Goal: Task Accomplishment & Management: Complete application form

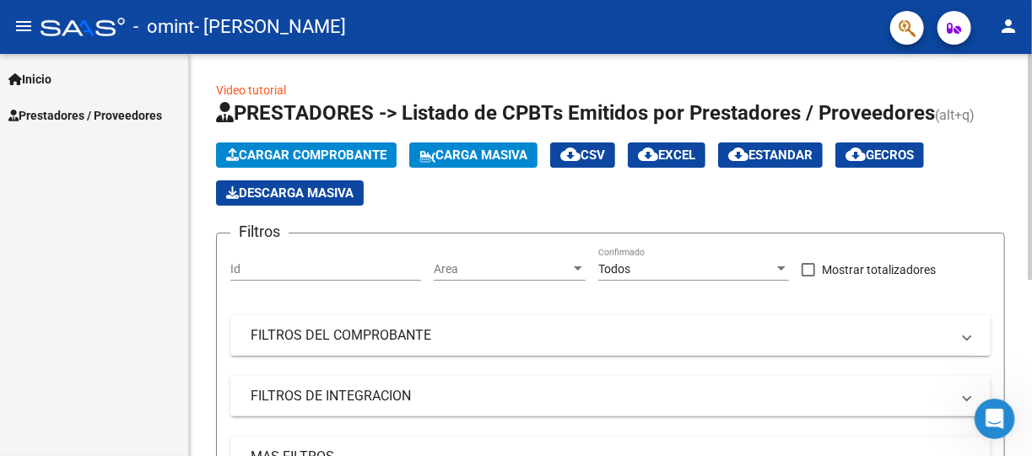
scroll to position [22, 0]
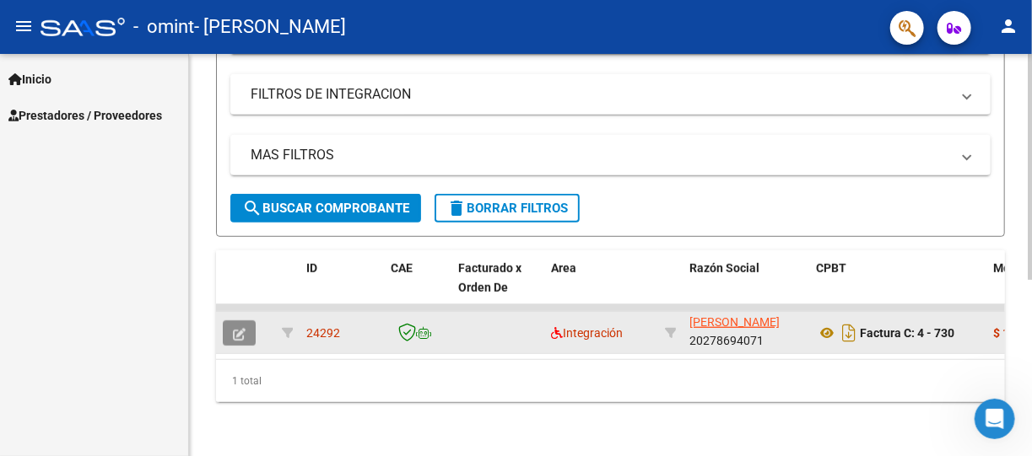
click at [238, 328] on icon "button" at bounding box center [239, 334] width 13 height 13
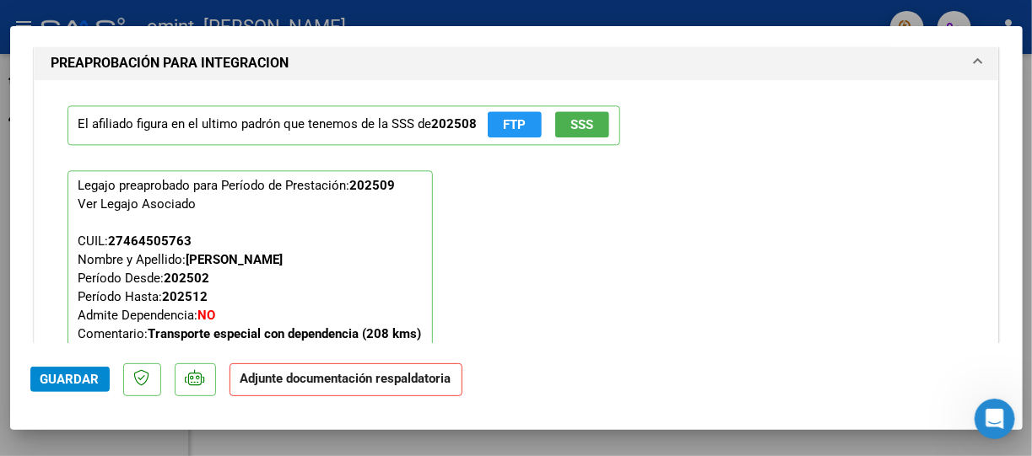
scroll to position [1483, 0]
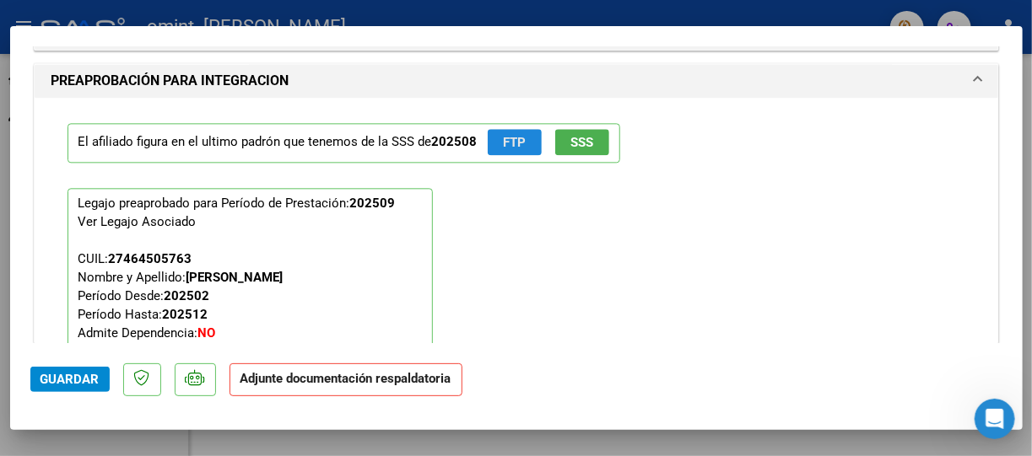
click at [509, 142] on span "FTP" at bounding box center [514, 142] width 23 height 15
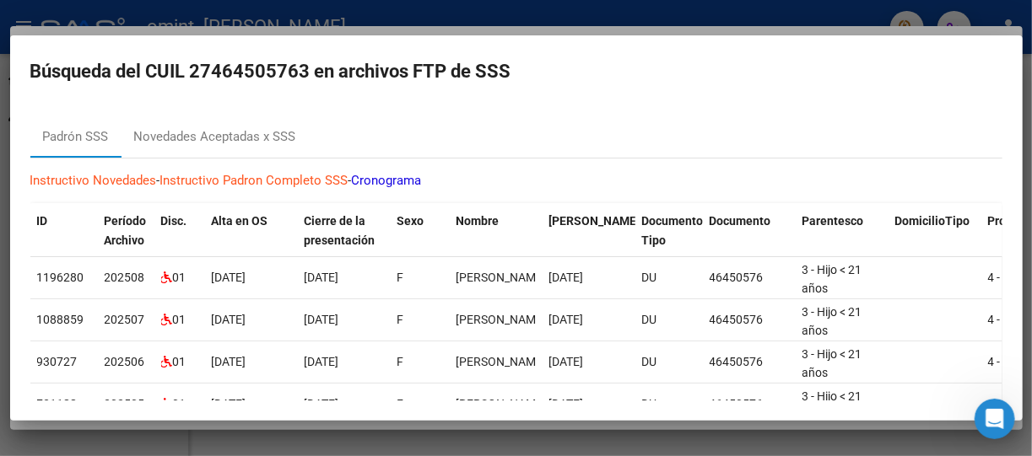
scroll to position [0, 0]
click at [646, 13] on div at bounding box center [516, 228] width 1032 height 456
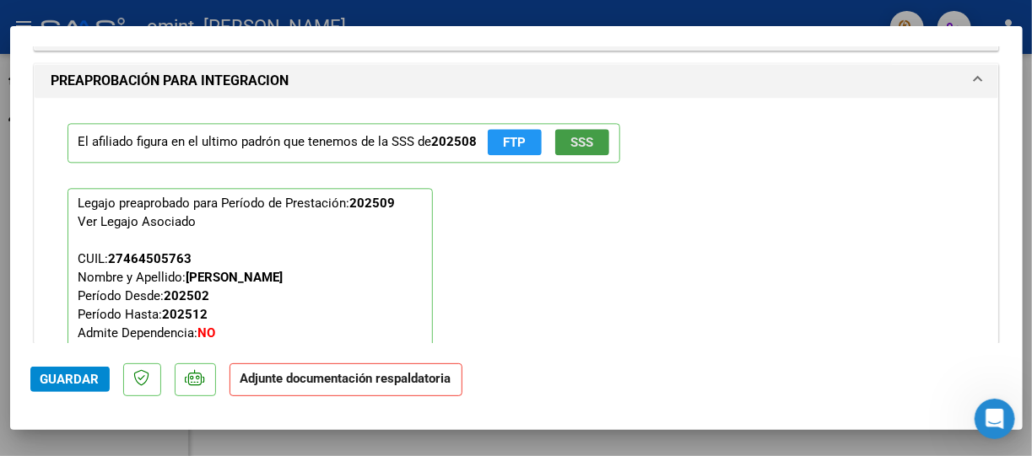
click at [587, 149] on button "SSS" at bounding box center [582, 142] width 54 height 26
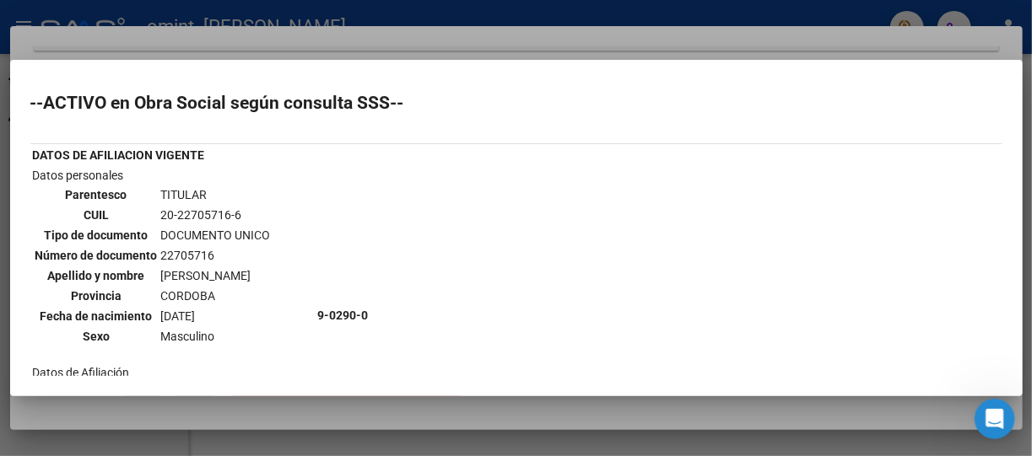
click at [696, 47] on div at bounding box center [516, 228] width 1032 height 456
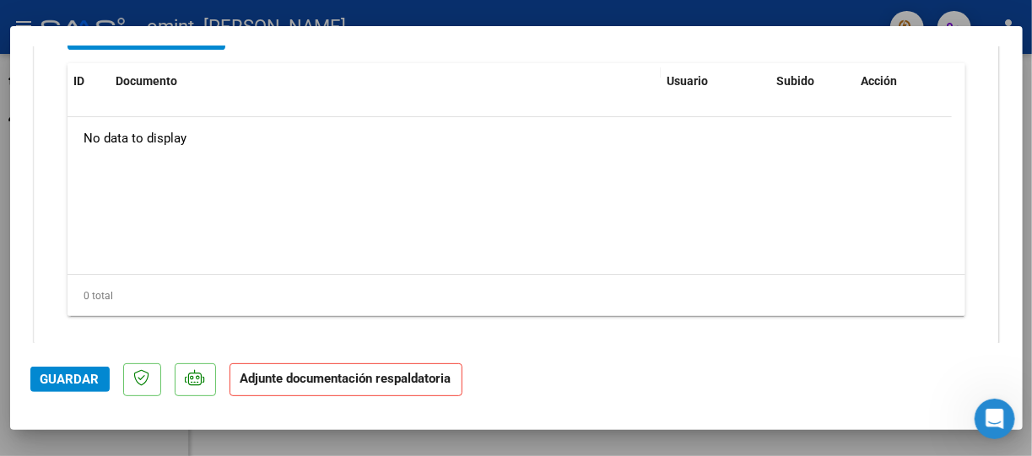
scroll to position [1989, 0]
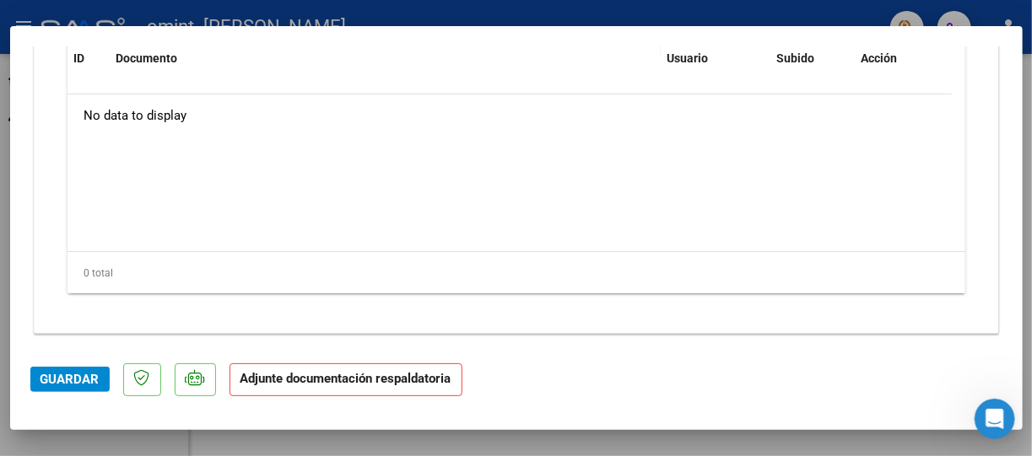
click at [634, 13] on div at bounding box center [516, 228] width 1032 height 456
type input "$ 0,00"
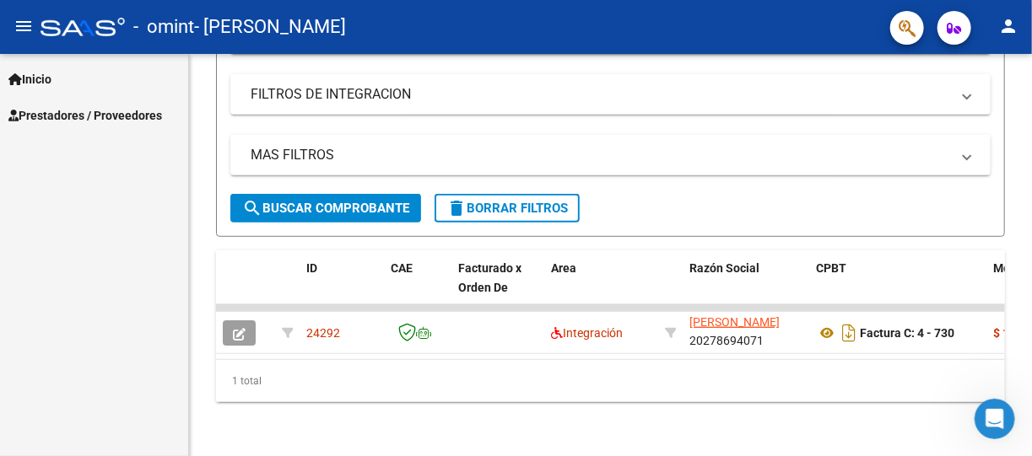
scroll to position [313, 0]
drag, startPoint x: 634, startPoint y: 13, endPoint x: -3, endPoint y: 181, distance: 659.4
click at [0, 181] on html "menu - omint - [PERSON_NAME] person Inicio Instructivos Contacto OS Prestadores…" at bounding box center [516, 228] width 1032 height 456
drag, startPoint x: -3, startPoint y: 181, endPoint x: 119, endPoint y: 196, distance: 123.3
click at [119, 196] on div "Inicio Instructivos Contacto OS Prestadores / Proveedores Facturas - Listado/Ca…" at bounding box center [94, 255] width 188 height 402
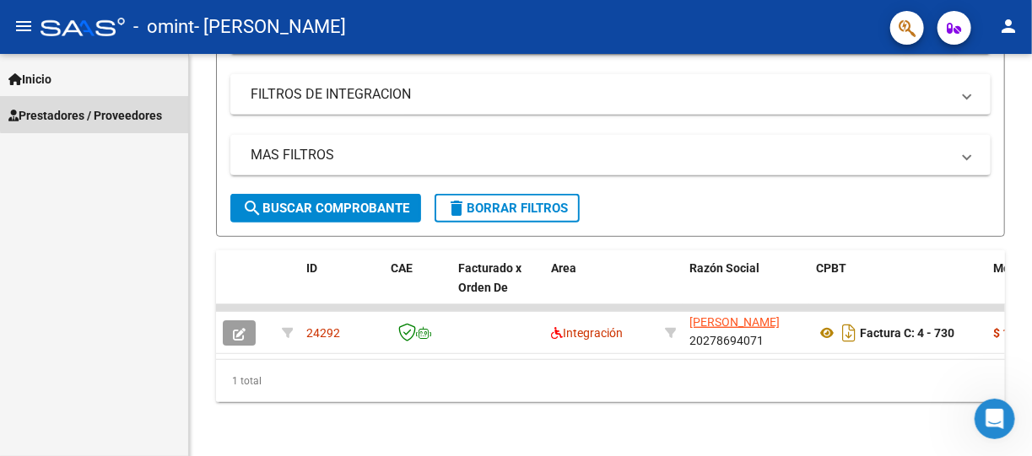
click at [105, 113] on span "Prestadores / Proveedores" at bounding box center [85, 115] width 154 height 19
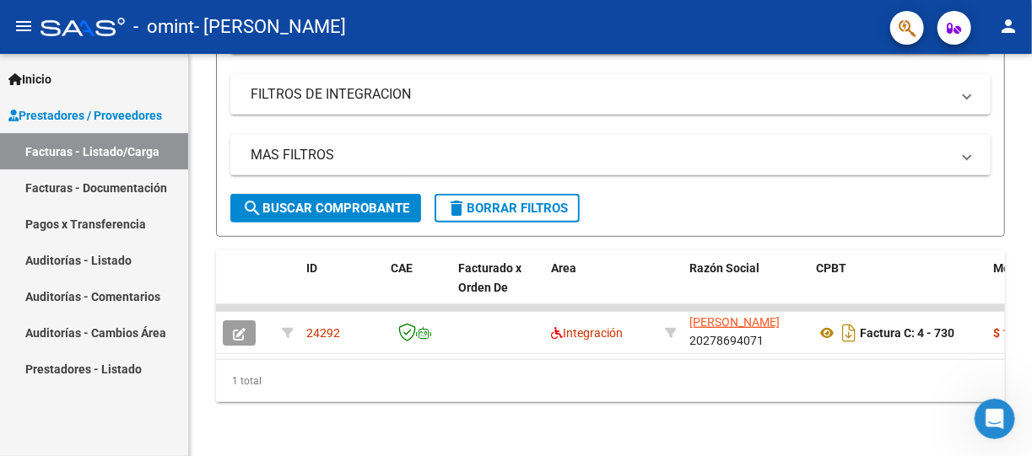
click at [114, 402] on div "Inicio Instructivos Contacto OS Prestadores / Proveedores Facturas - Listado/Ca…" at bounding box center [94, 255] width 188 height 402
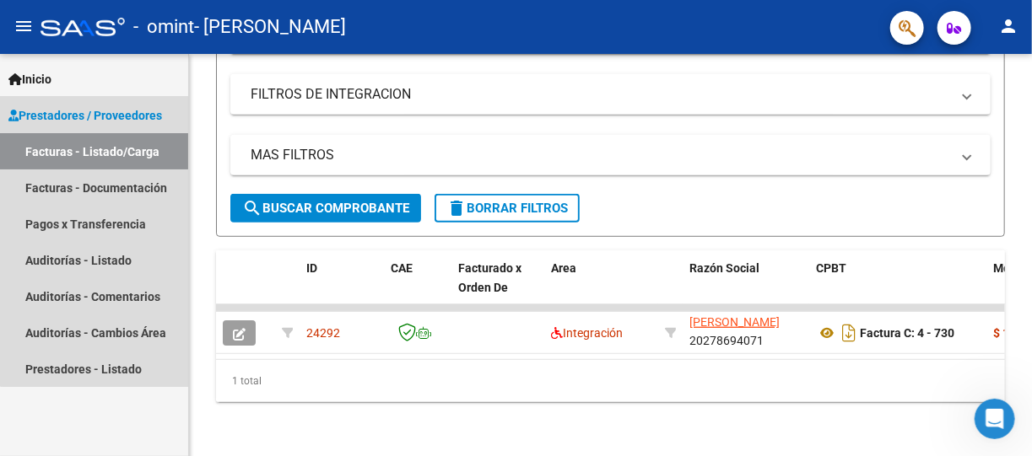
click at [113, 110] on span "Prestadores / Proveedores" at bounding box center [85, 115] width 154 height 19
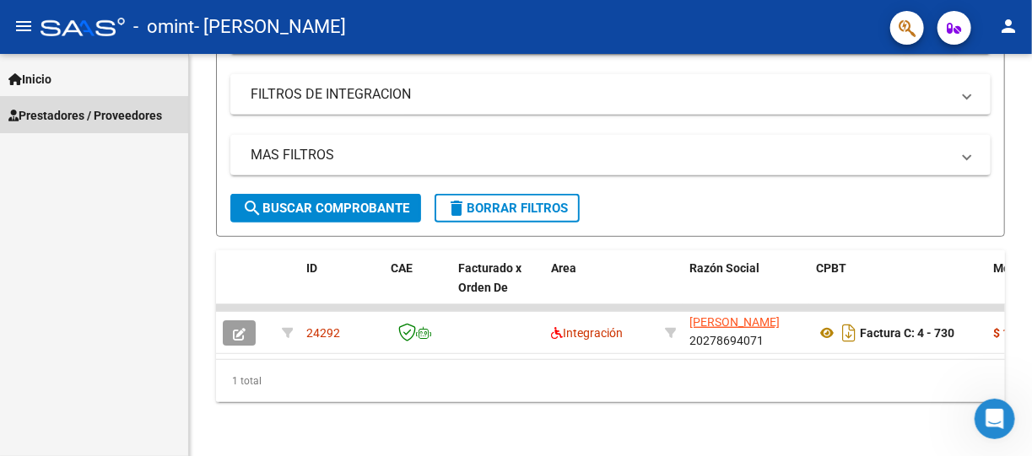
click at [113, 110] on span "Prestadores / Proveedores" at bounding box center [85, 115] width 154 height 19
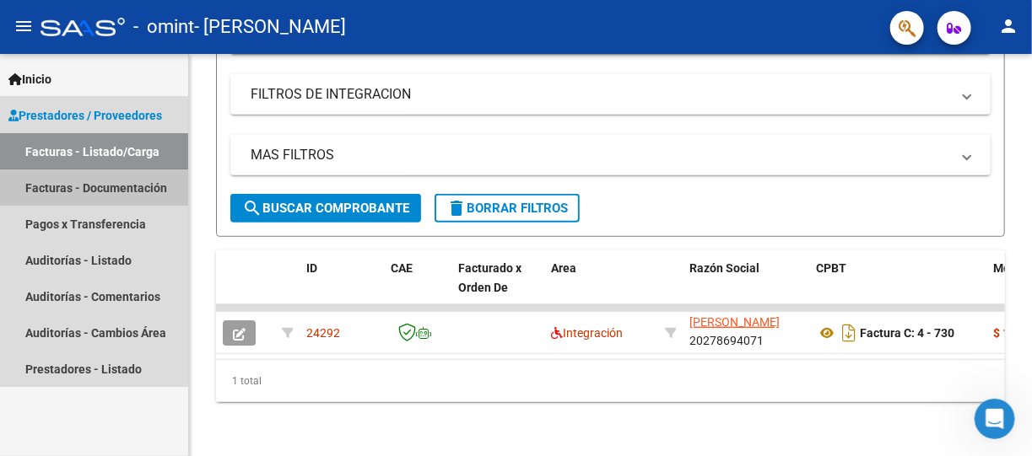
click at [71, 194] on link "Facturas - Documentación" at bounding box center [94, 188] width 188 height 36
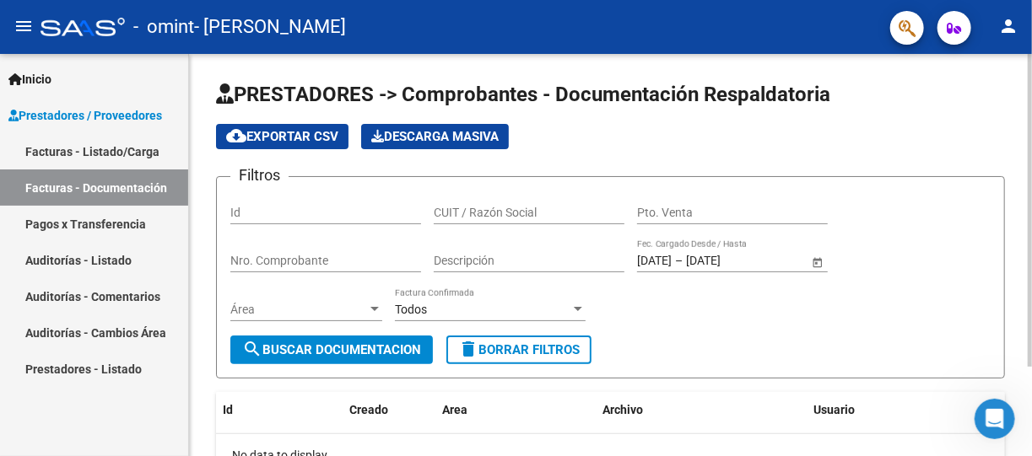
click at [1028, 322] on div at bounding box center [1030, 210] width 4 height 313
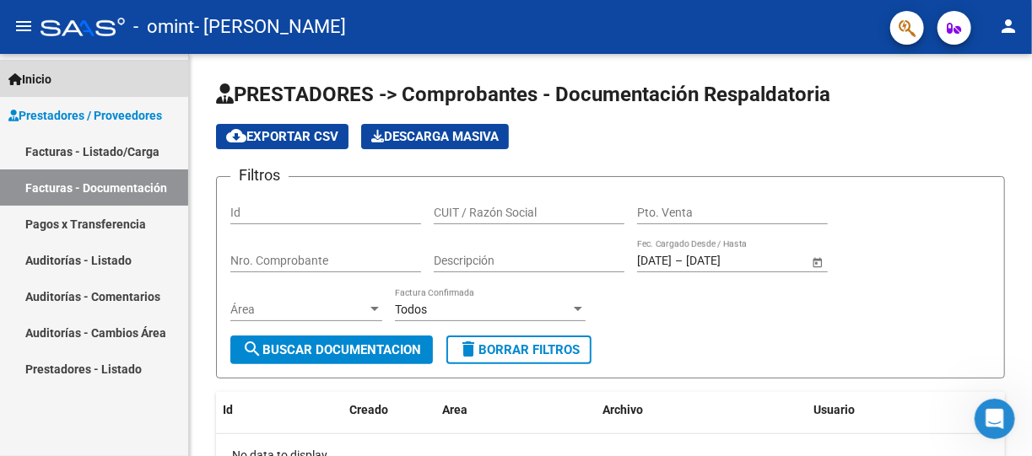
click at [35, 74] on span "Inicio" at bounding box center [29, 79] width 43 height 19
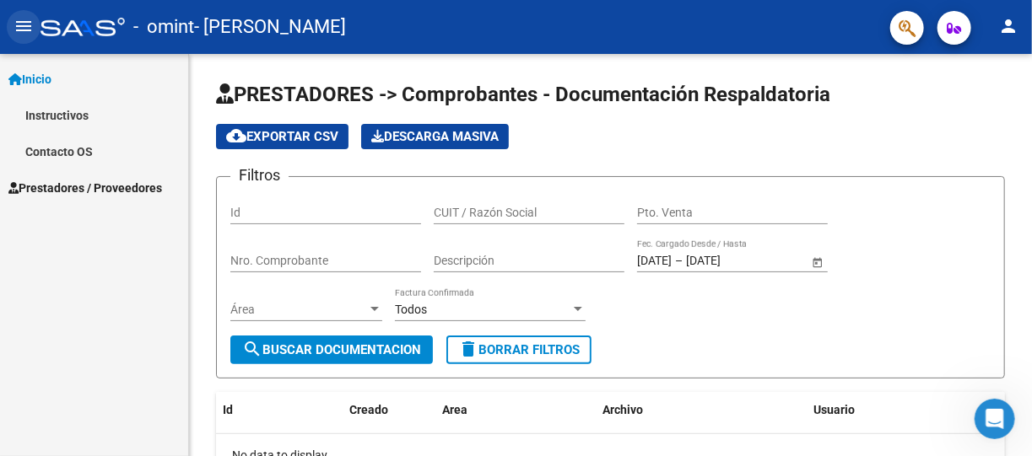
click at [25, 24] on mat-icon "menu" at bounding box center [23, 26] width 20 height 20
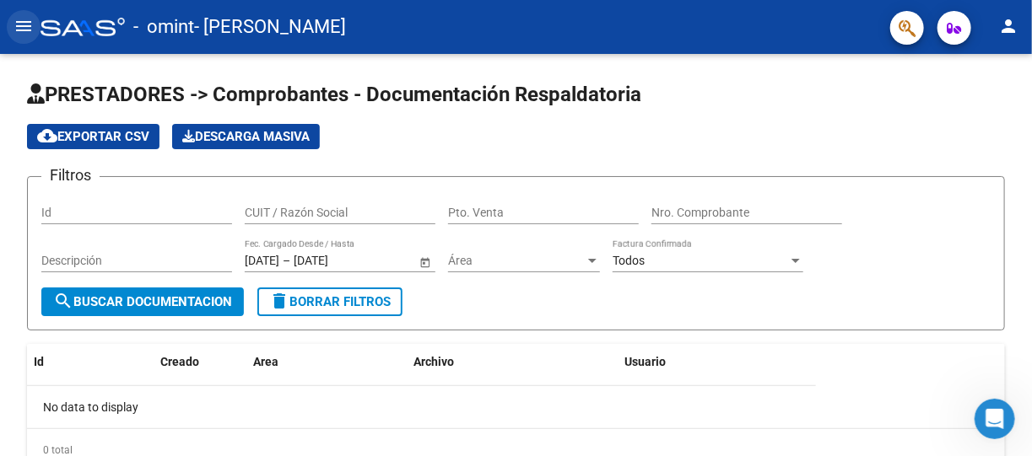
click at [25, 24] on mat-icon "menu" at bounding box center [23, 26] width 20 height 20
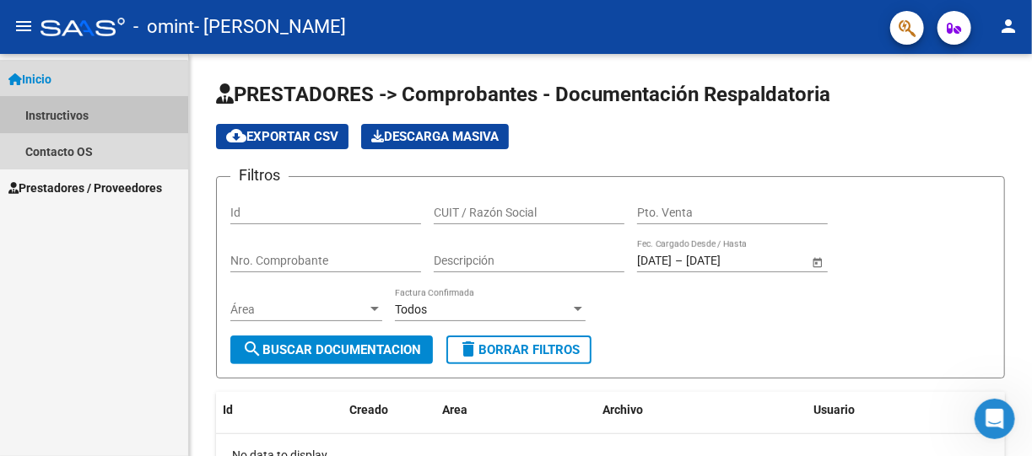
click at [51, 117] on link "Instructivos" at bounding box center [94, 115] width 188 height 36
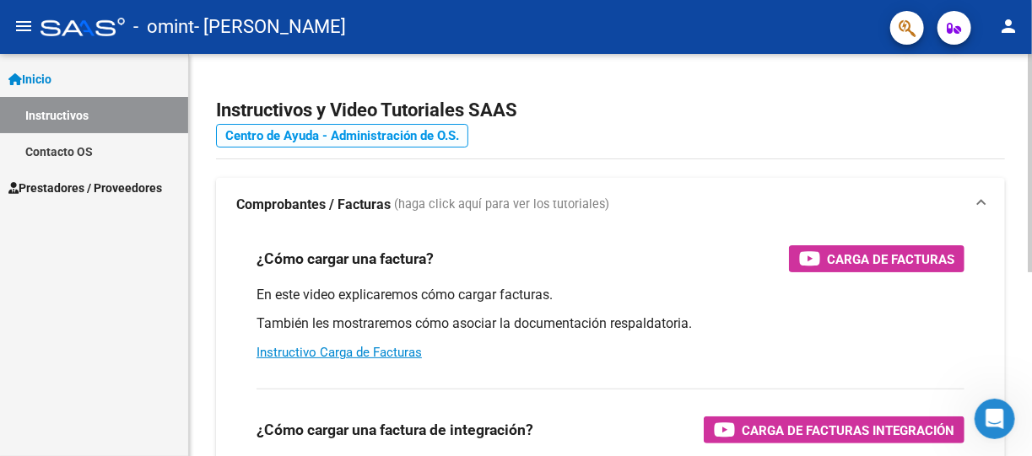
click at [415, 140] on link "Centro de Ayuda - Administración de O.S." at bounding box center [342, 136] width 252 height 24
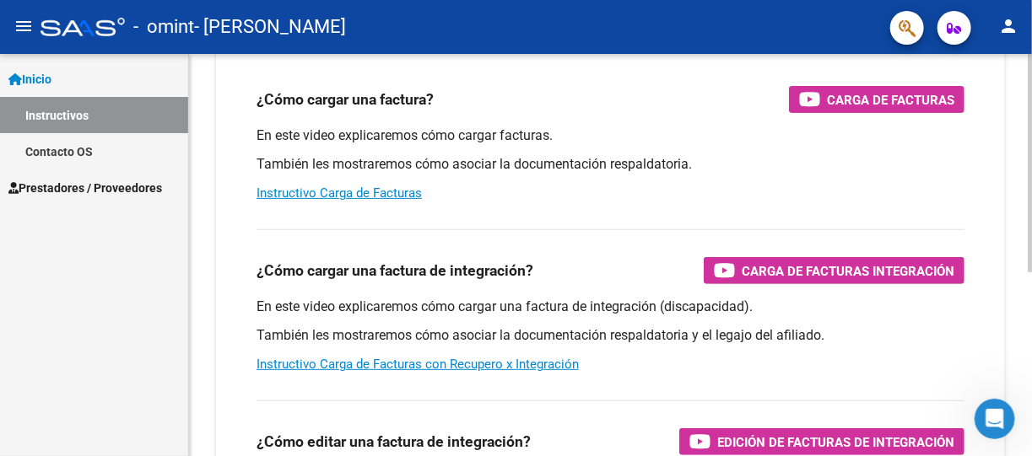
scroll to position [161, 0]
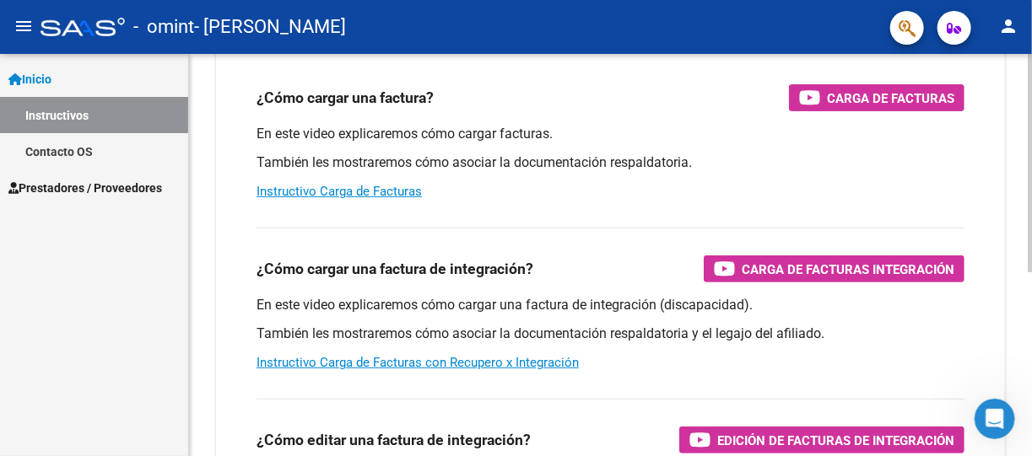
click at [1028, 241] on div at bounding box center [1030, 251] width 4 height 219
click at [418, 359] on link "Instructivo Carga de Facturas con Recupero x Integración" at bounding box center [417, 362] width 322 height 15
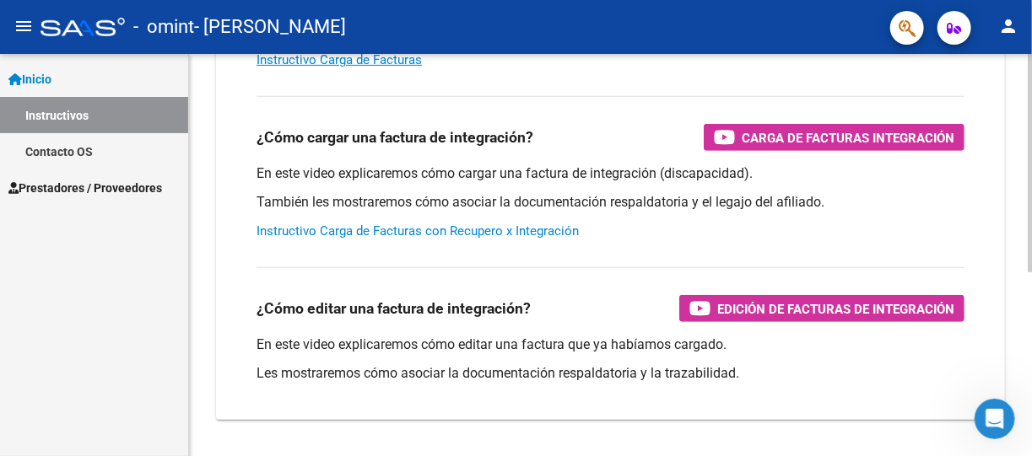
scroll to position [337, 0]
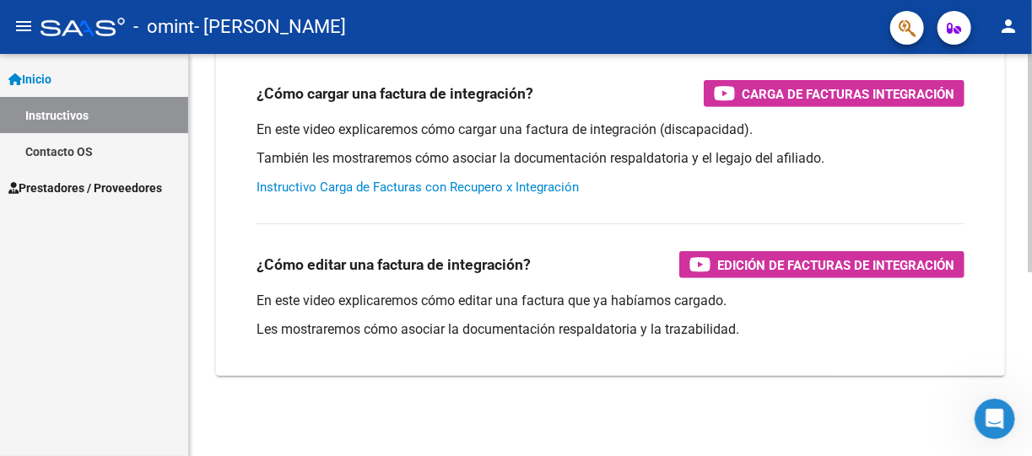
click at [1031, 456] on html "menu - omint - [PERSON_NAME] person Inicio Instructivos Contacto OS Prestadores…" at bounding box center [516, 228] width 1032 height 456
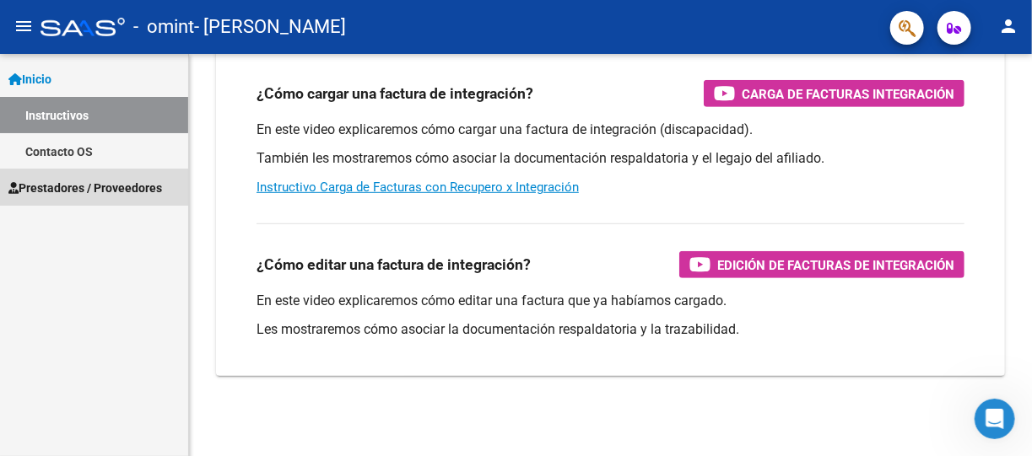
click at [77, 184] on span "Prestadores / Proveedores" at bounding box center [85, 188] width 154 height 19
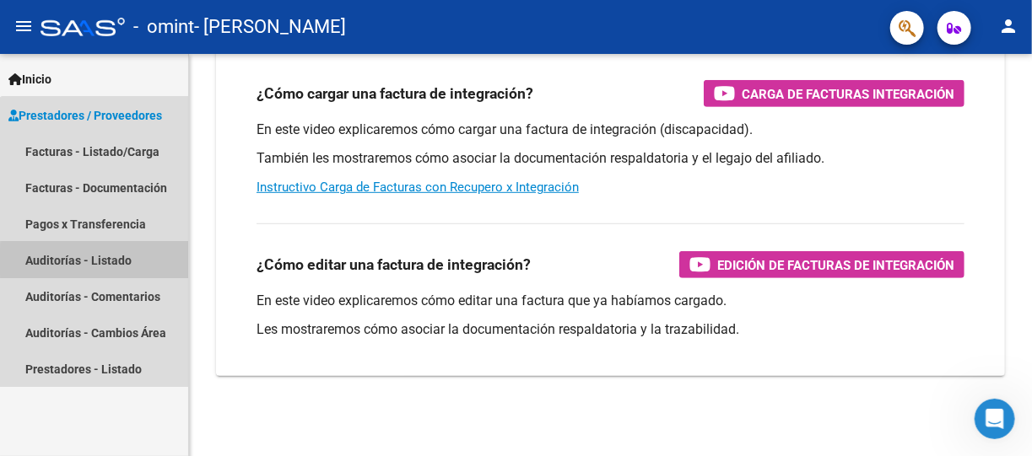
click at [116, 262] on link "Auditorías - Listado" at bounding box center [94, 260] width 188 height 36
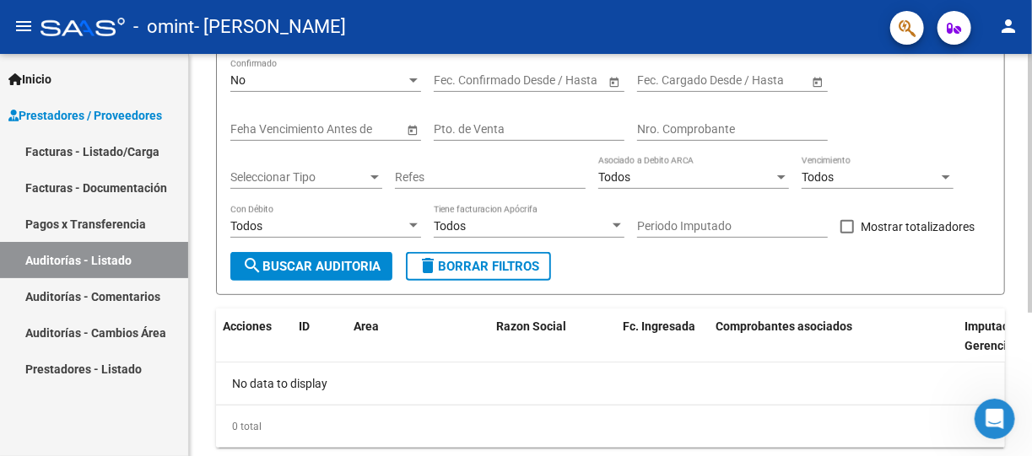
scroll to position [223, 0]
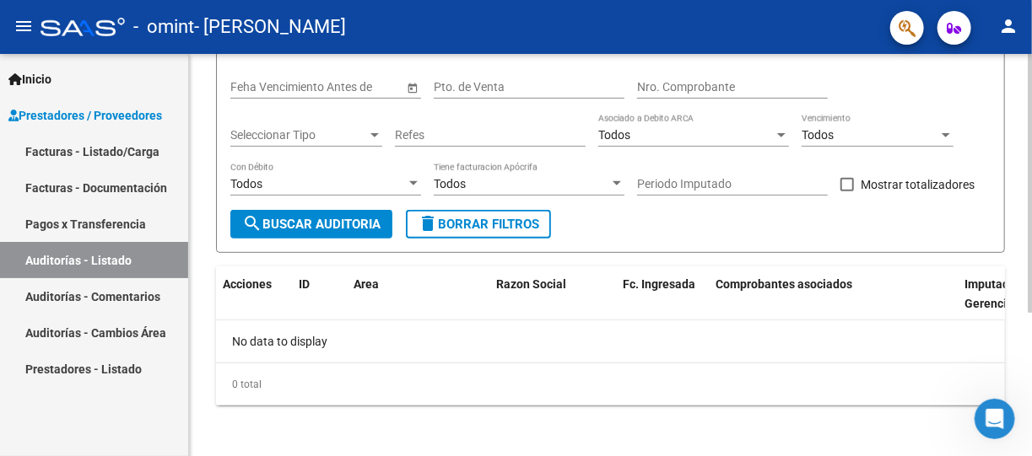
click at [1009, 273] on div "PRESTADORES -> Auditoría de Comprobantes / Prestaciones cloud_download Exportar…" at bounding box center [612, 145] width 847 height 629
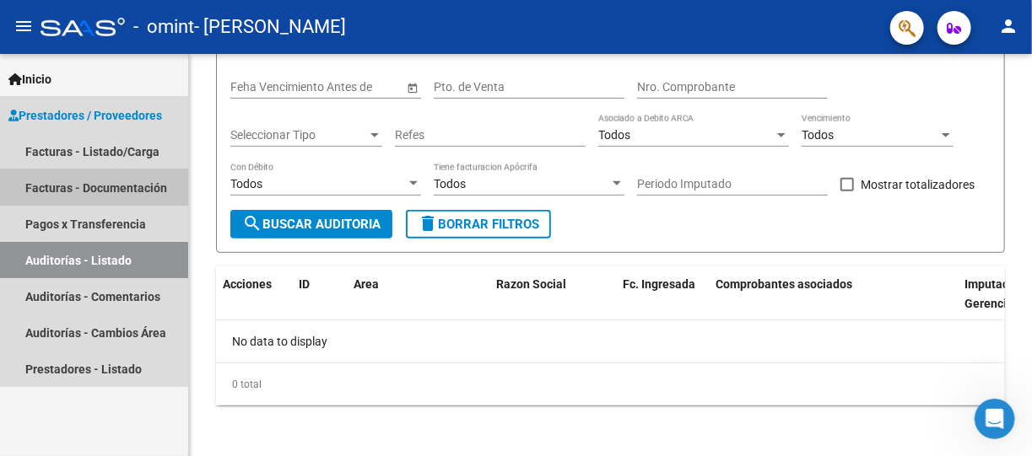
click at [132, 181] on link "Facturas - Documentación" at bounding box center [94, 188] width 188 height 36
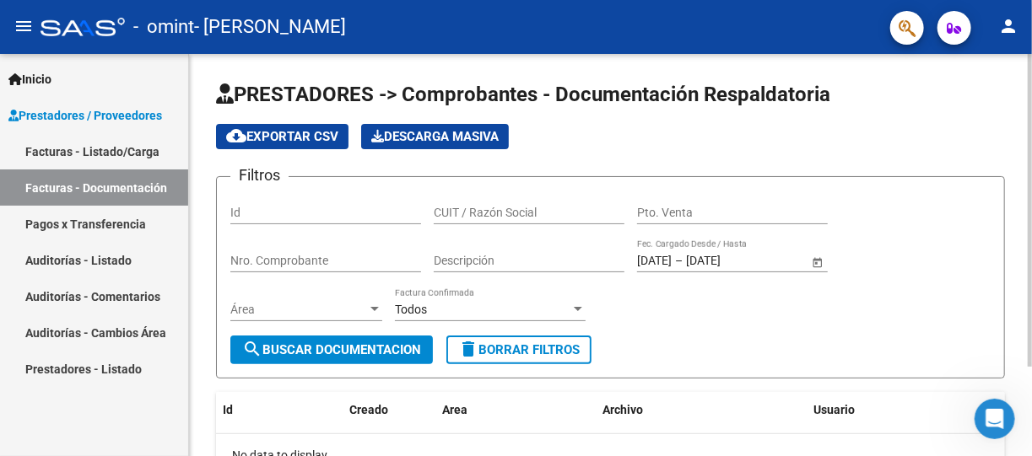
click at [1031, 46] on html "menu - omint - [PERSON_NAME] person Inicio Instructivos Contacto OS Prestadores…" at bounding box center [516, 228] width 1032 height 456
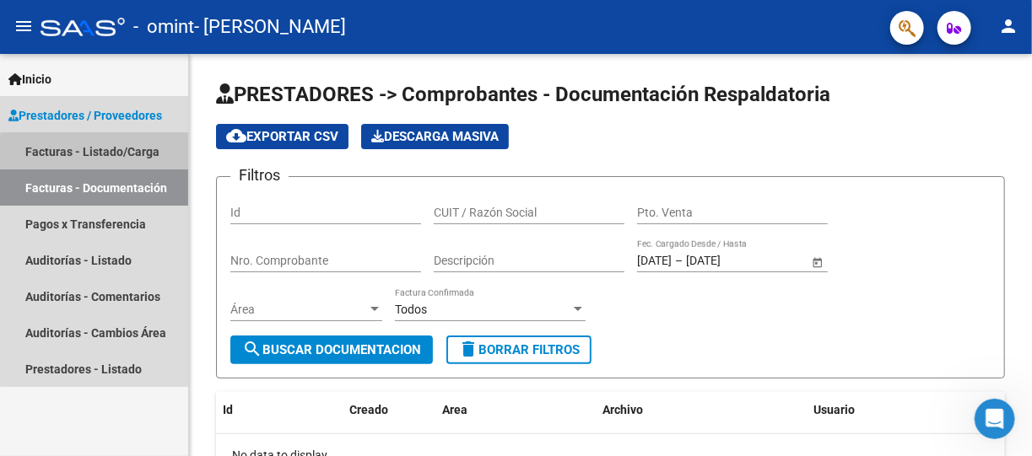
click at [112, 154] on link "Facturas - Listado/Carga" at bounding box center [94, 151] width 188 height 36
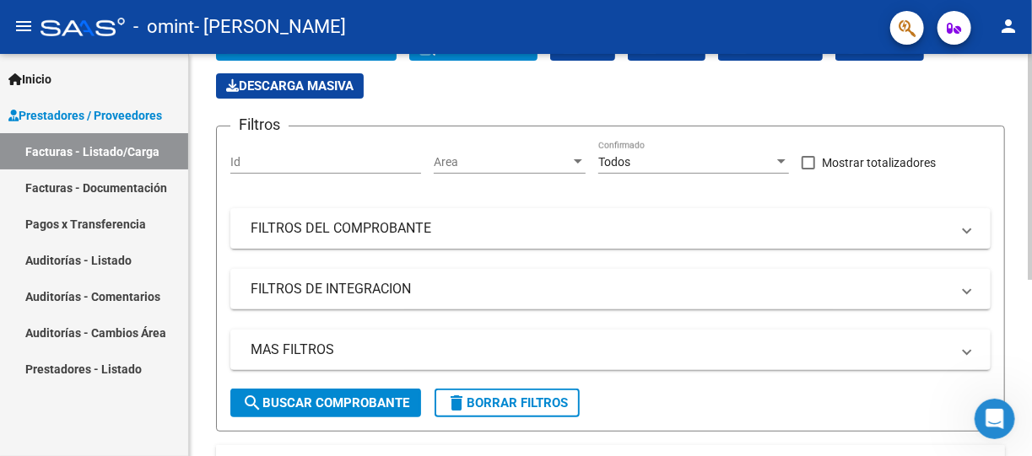
scroll to position [313, 0]
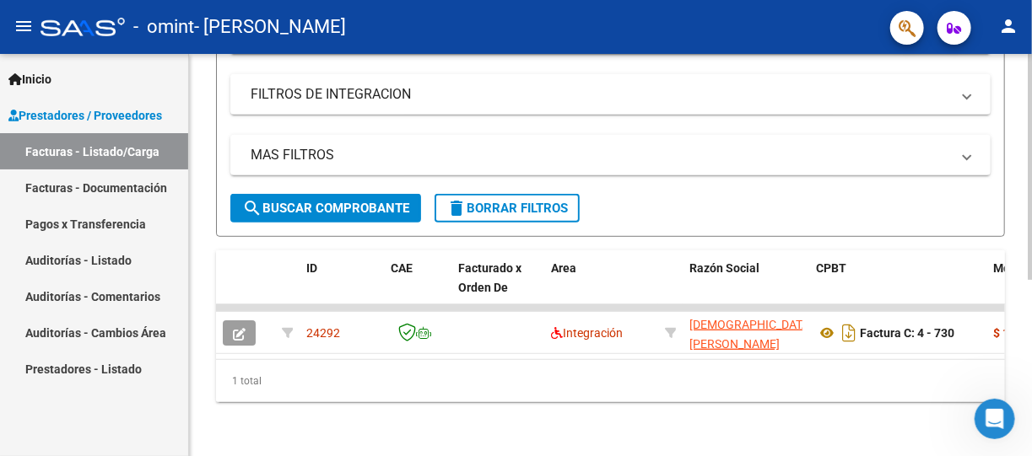
click at [1016, 456] on html "menu - omint - [PERSON_NAME] person Inicio Instructivos Contacto OS Prestadores…" at bounding box center [516, 228] width 1032 height 456
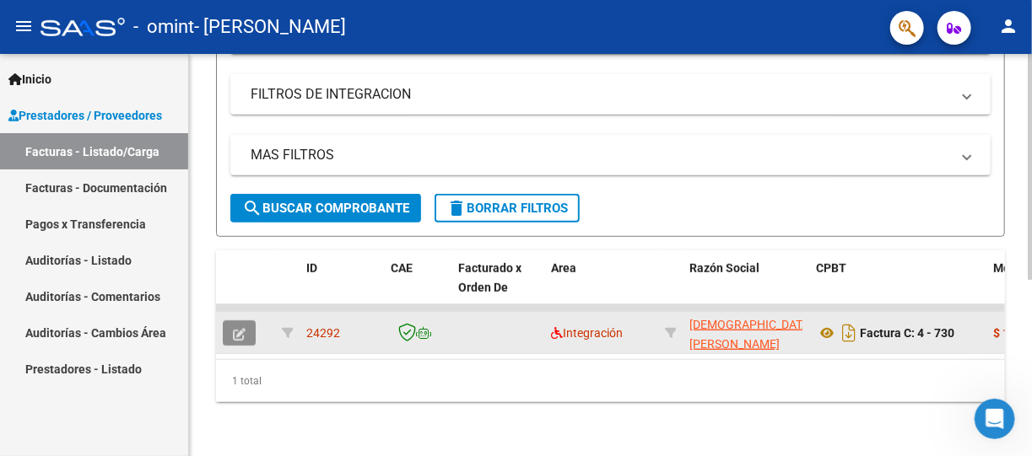
click at [242, 328] on icon "button" at bounding box center [239, 334] width 13 height 13
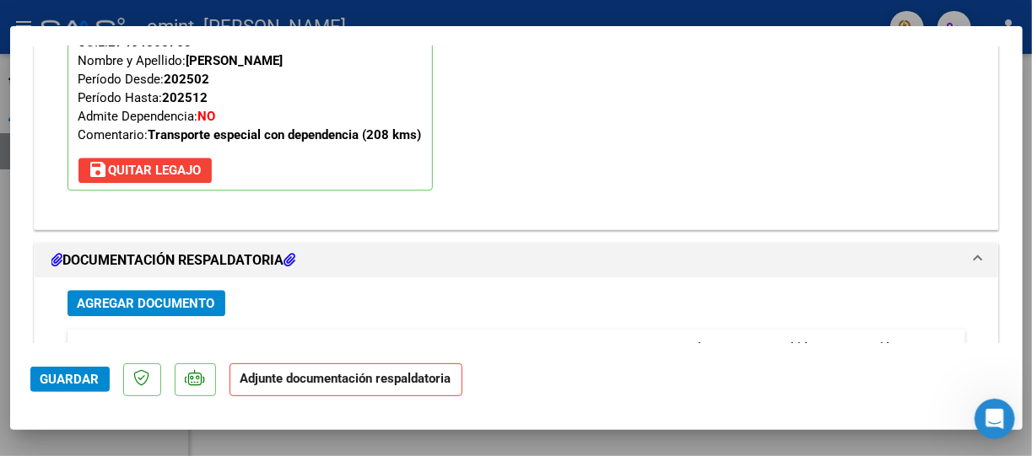
scroll to position [1755, 0]
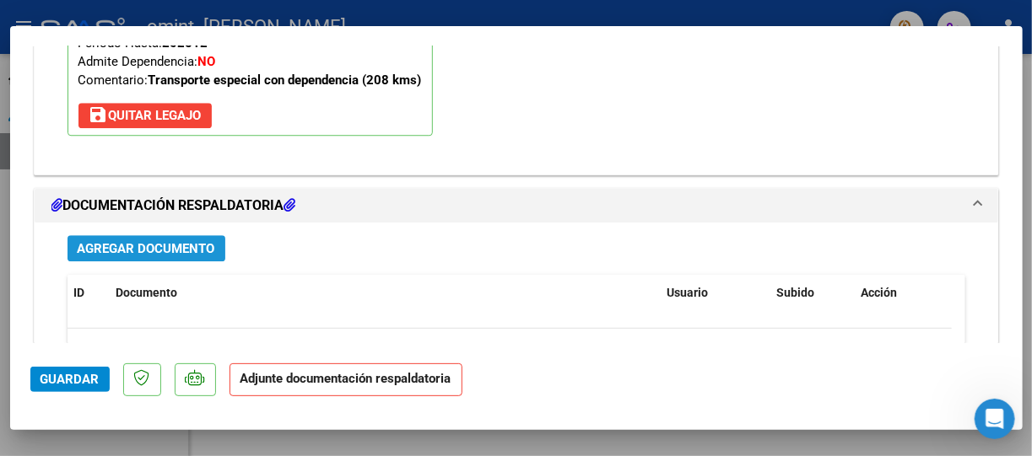
click at [171, 250] on span "Agregar Documento" at bounding box center [147, 248] width 138 height 15
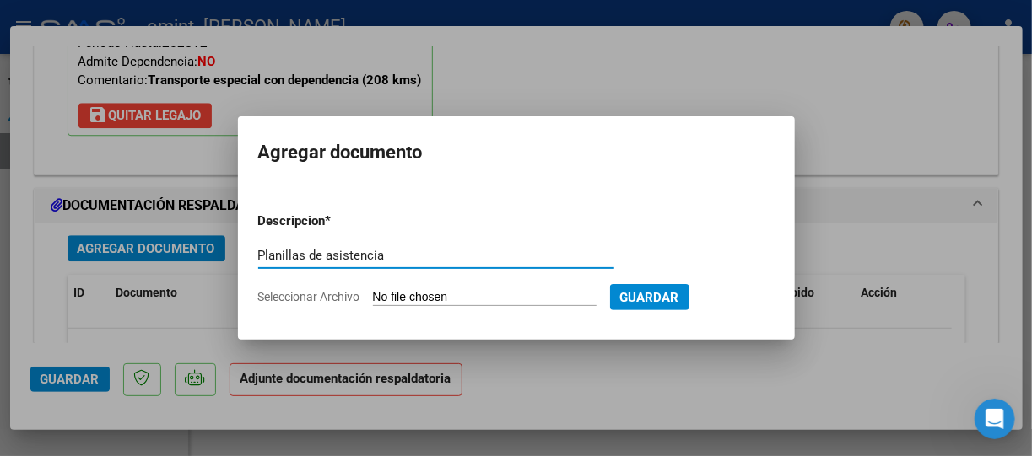
type input "Planillas de asistencia"
click at [516, 300] on input "Seleccionar Archivo" at bounding box center [485, 298] width 224 height 16
type input "C:\fakepath\CamScanner [DATE] 19.53.pdf"
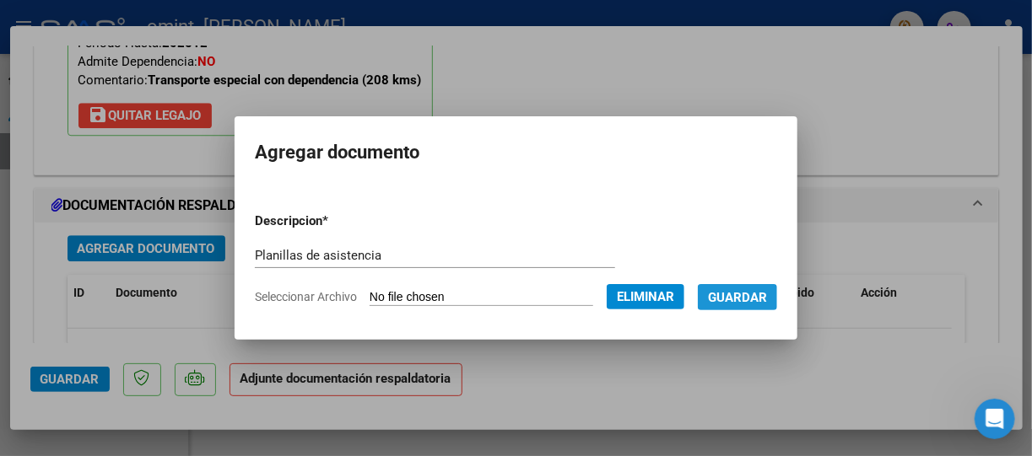
click at [764, 298] on span "Guardar" at bounding box center [737, 297] width 59 height 15
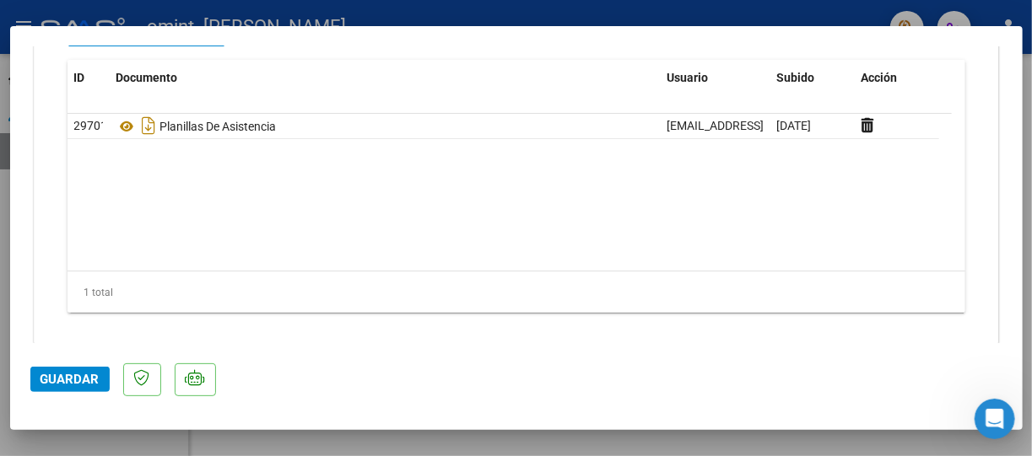
scroll to position [1989, 0]
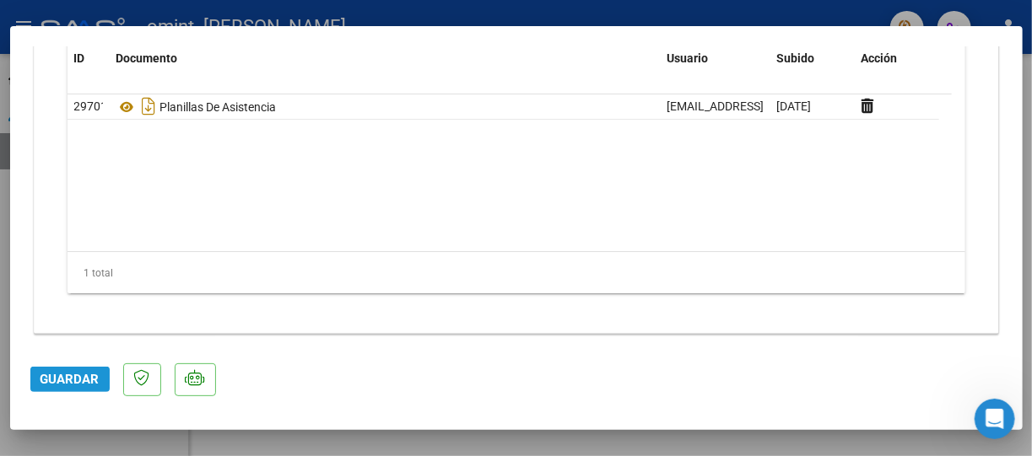
click at [67, 375] on span "Guardar" at bounding box center [69, 379] width 59 height 15
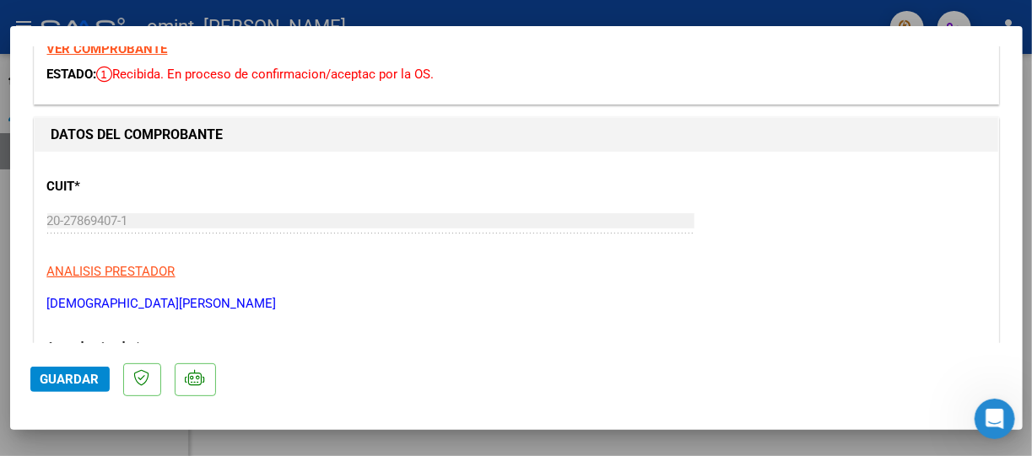
scroll to position [0, 0]
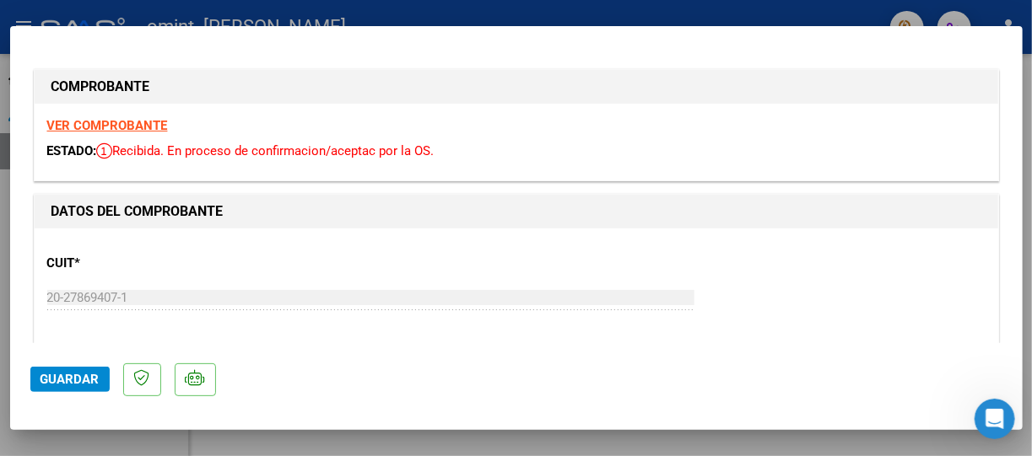
click at [817, 8] on div at bounding box center [516, 228] width 1032 height 456
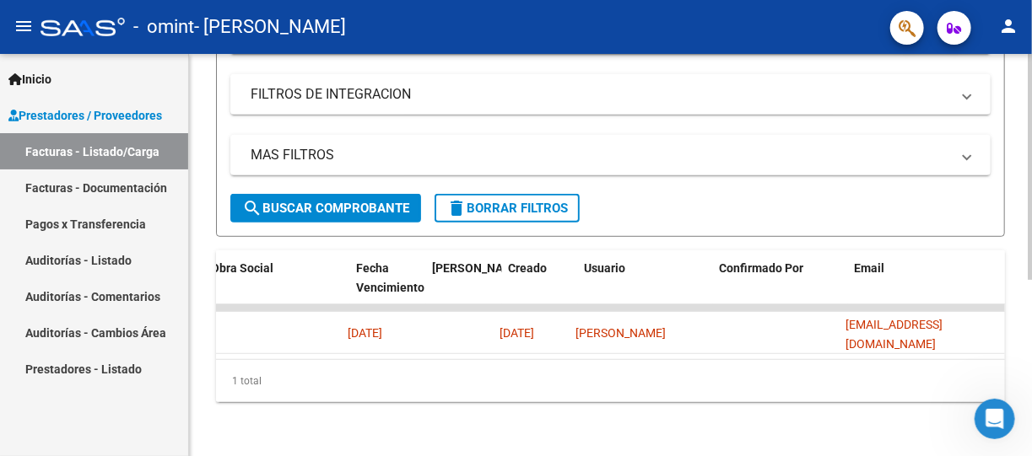
scroll to position [0, 2768]
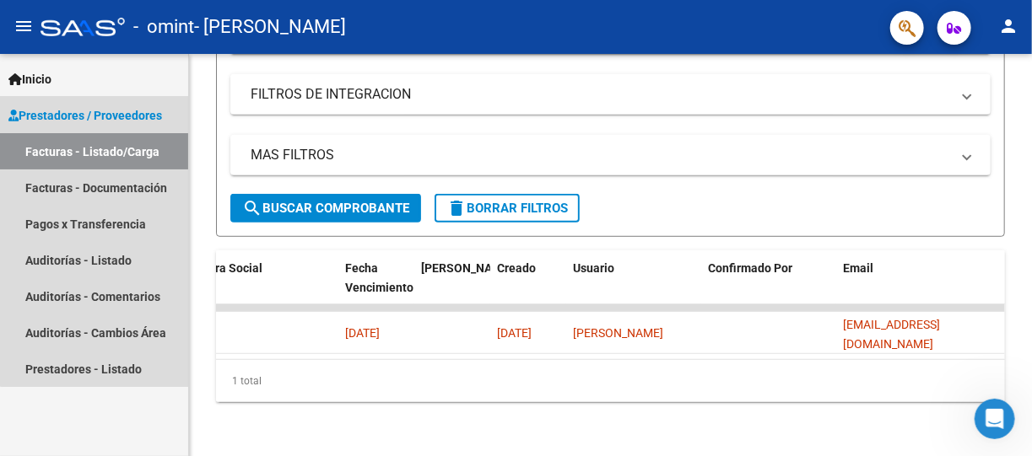
click at [115, 113] on span "Prestadores / Proveedores" at bounding box center [85, 115] width 154 height 19
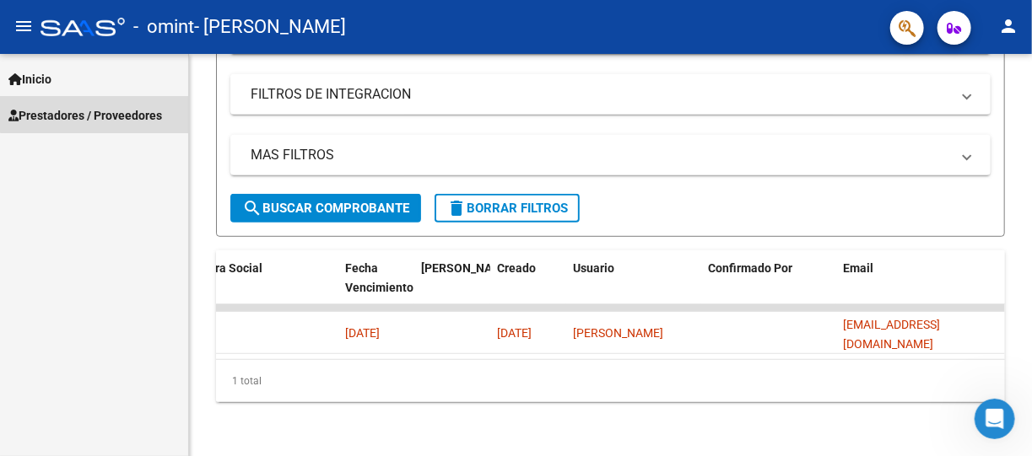
click at [115, 113] on span "Prestadores / Proveedores" at bounding box center [85, 115] width 154 height 19
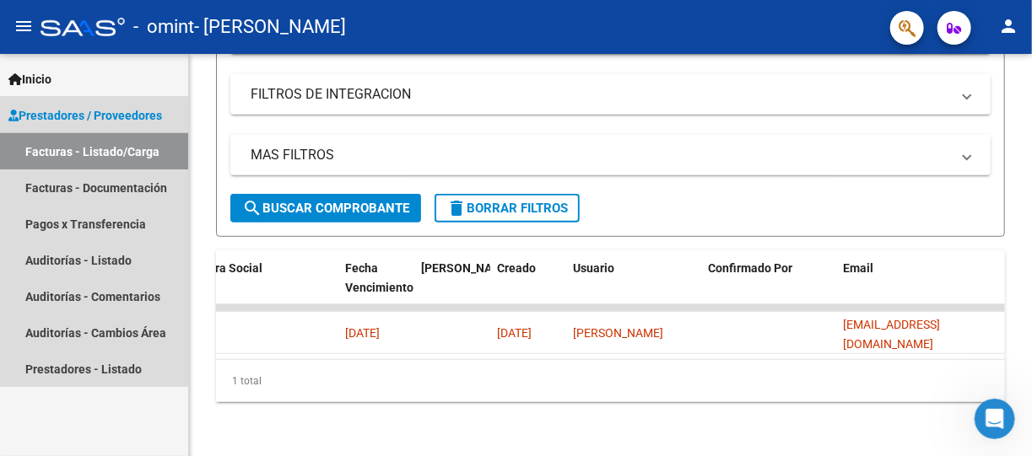
click at [96, 144] on link "Facturas - Listado/Carga" at bounding box center [94, 151] width 188 height 36
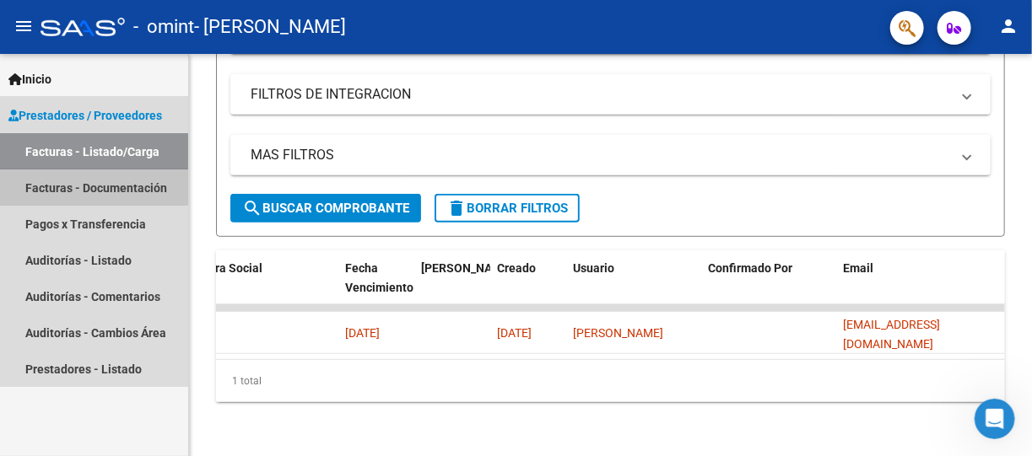
click at [50, 182] on link "Facturas - Documentación" at bounding box center [94, 188] width 188 height 36
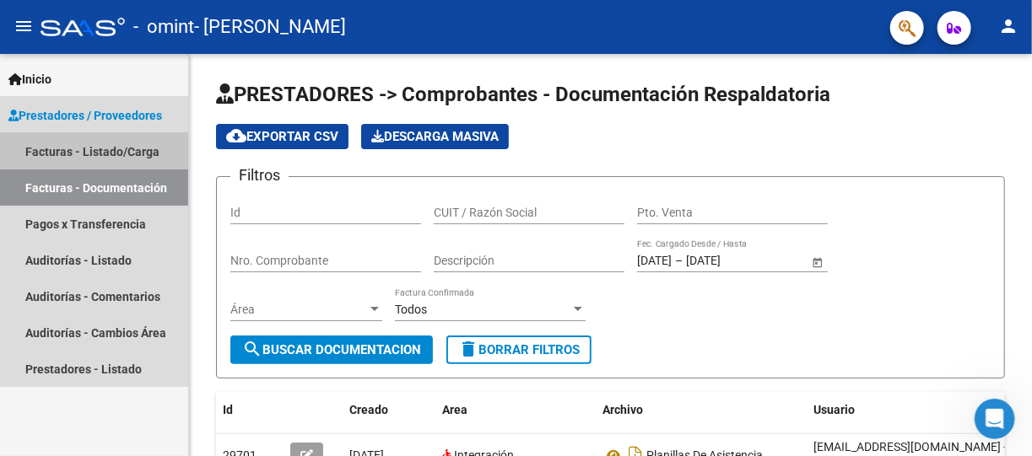
click at [73, 143] on link "Facturas - Listado/Carga" at bounding box center [94, 151] width 188 height 36
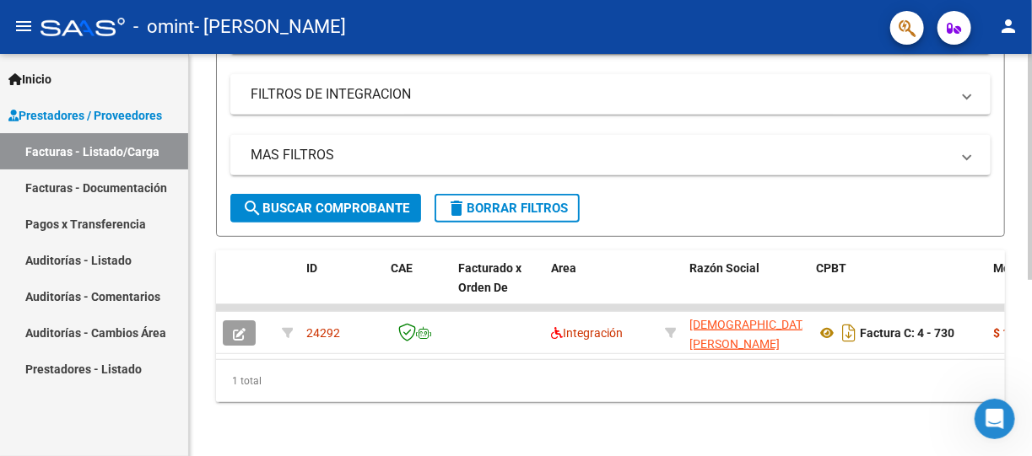
scroll to position [313, 0]
click at [1024, 456] on html "menu - omint - [PERSON_NAME] person Inicio Instructivos Contacto OS Prestadores…" at bounding box center [516, 228] width 1032 height 456
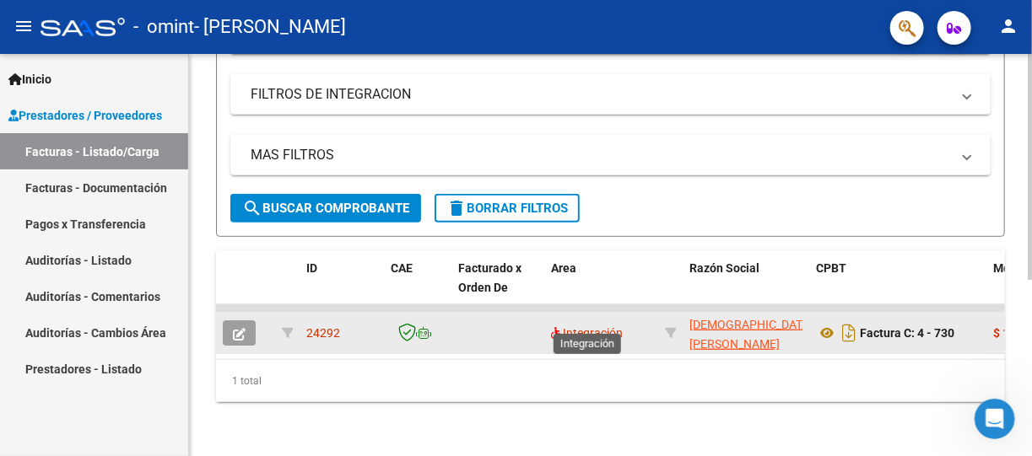
click at [575, 327] on span "Integración" at bounding box center [587, 333] width 72 height 13
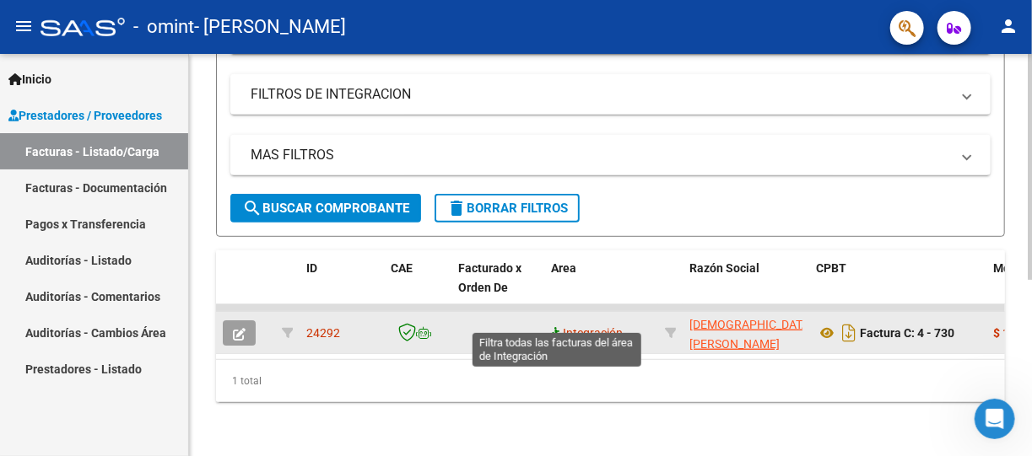
click at [553, 327] on icon at bounding box center [557, 333] width 12 height 12
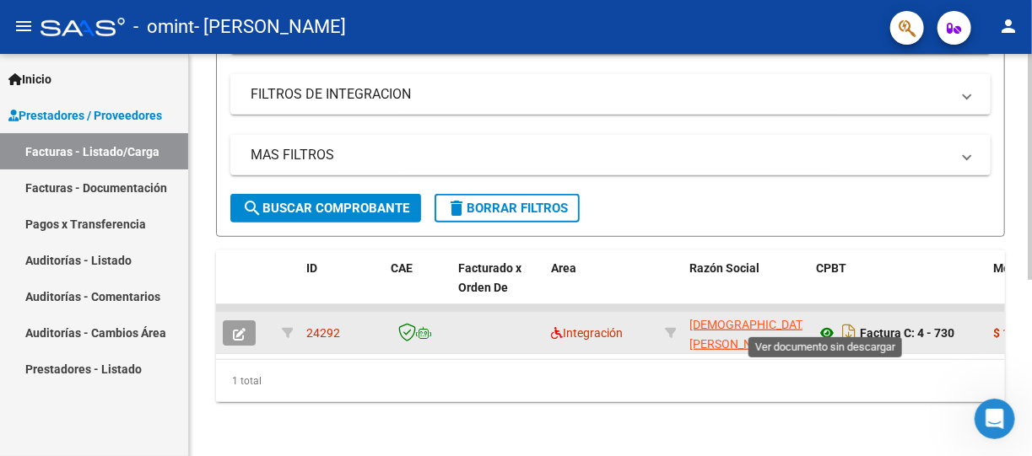
click at [828, 323] on icon at bounding box center [827, 333] width 22 height 20
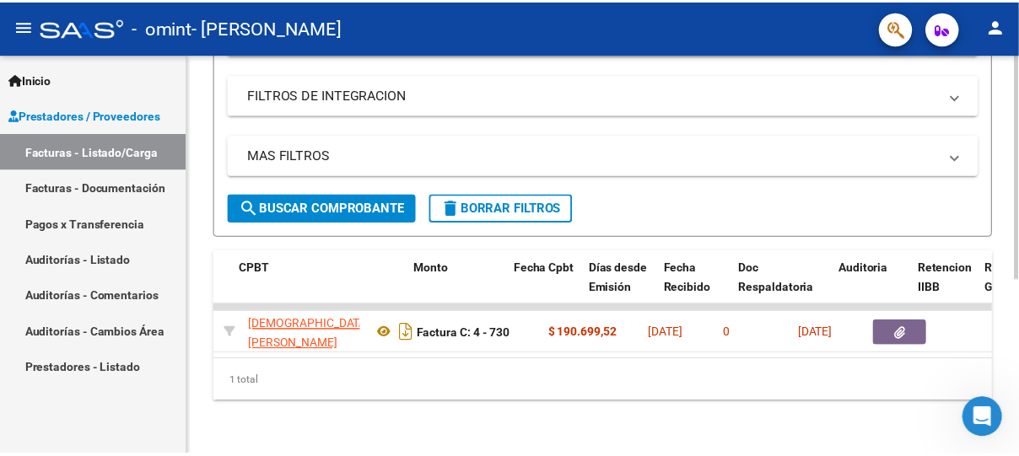
scroll to position [0, 607]
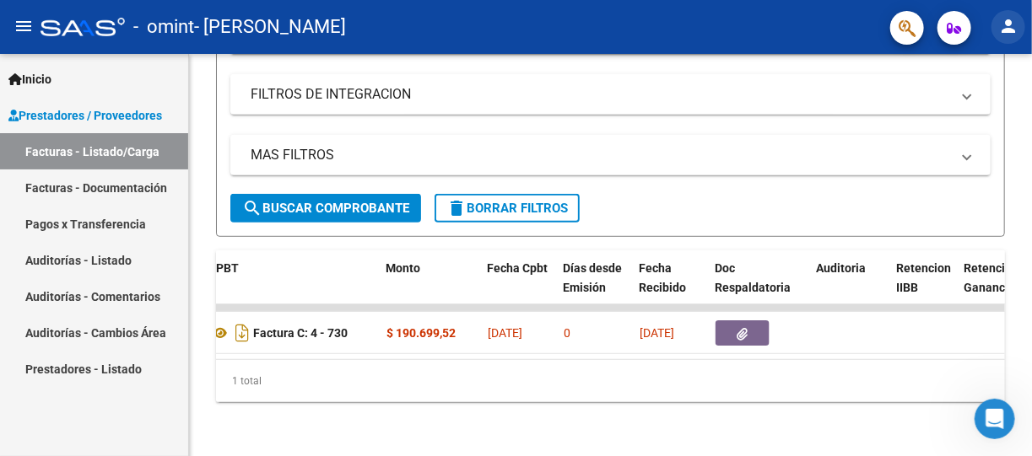
click at [1010, 16] on mat-icon "person" at bounding box center [1008, 26] width 20 height 20
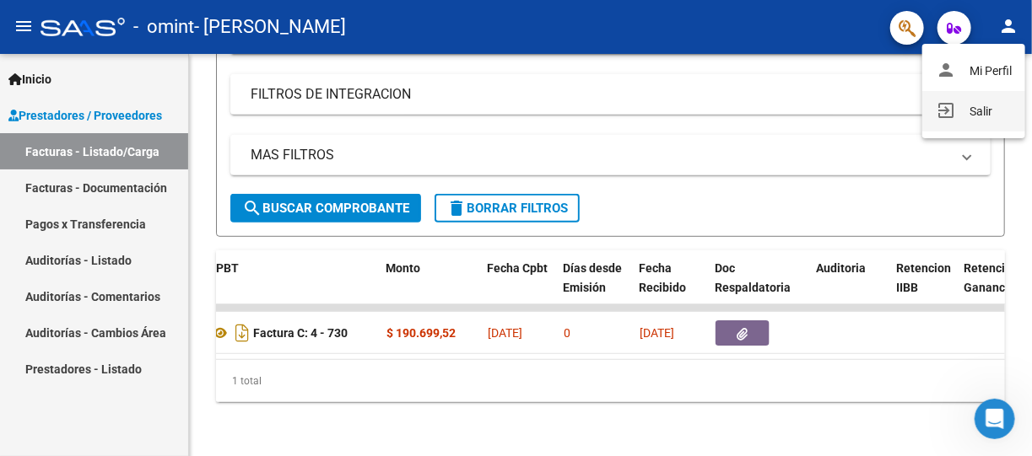
click at [985, 114] on button "exit_to_app Salir" at bounding box center [973, 111] width 103 height 40
